Goal: Contribute content

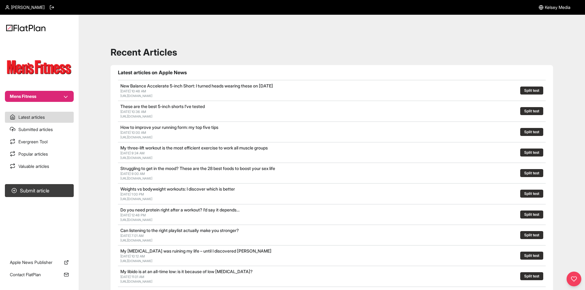
click at [58, 89] on section "Mens Fitness" at bounding box center [39, 72] width 79 height 60
click at [58, 94] on button "Mens Fitness" at bounding box center [39, 96] width 69 height 11
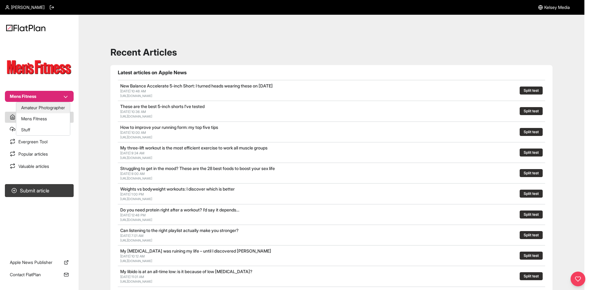
click at [54, 110] on button "Amateur Photographer" at bounding box center [43, 107] width 54 height 11
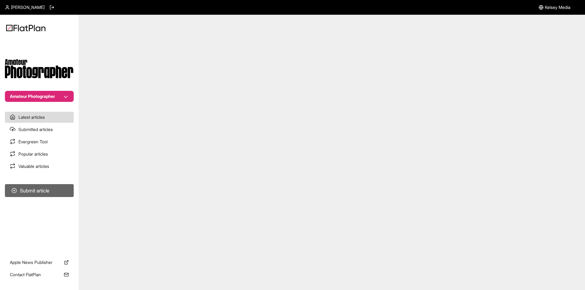
click at [58, 190] on button "Submit article" at bounding box center [39, 190] width 69 height 13
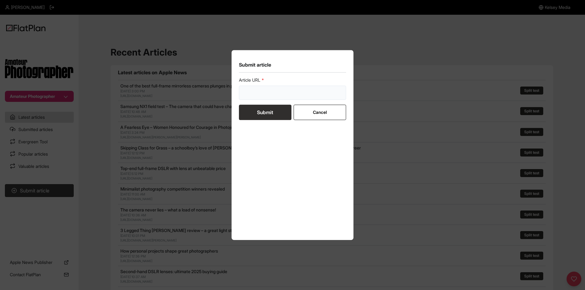
click at [268, 93] on input "url" at bounding box center [292, 93] width 107 height 14
paste input "[URL][DOMAIN_NAME]"
type input "[URL][DOMAIN_NAME]"
click at [264, 109] on button "Submit" at bounding box center [265, 112] width 52 height 15
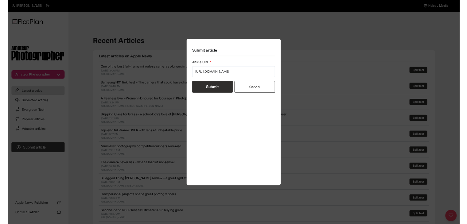
scroll to position [0, 0]
